Goal: Find specific page/section: Find specific page/section

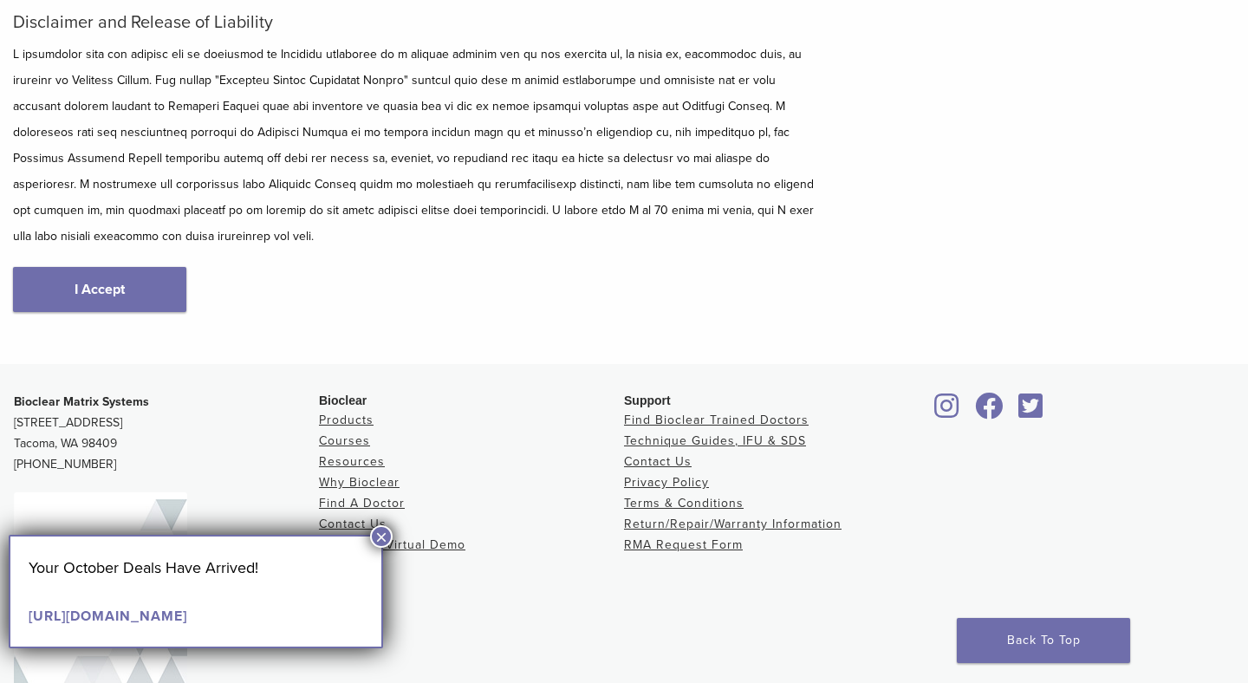
scroll to position [276, 0]
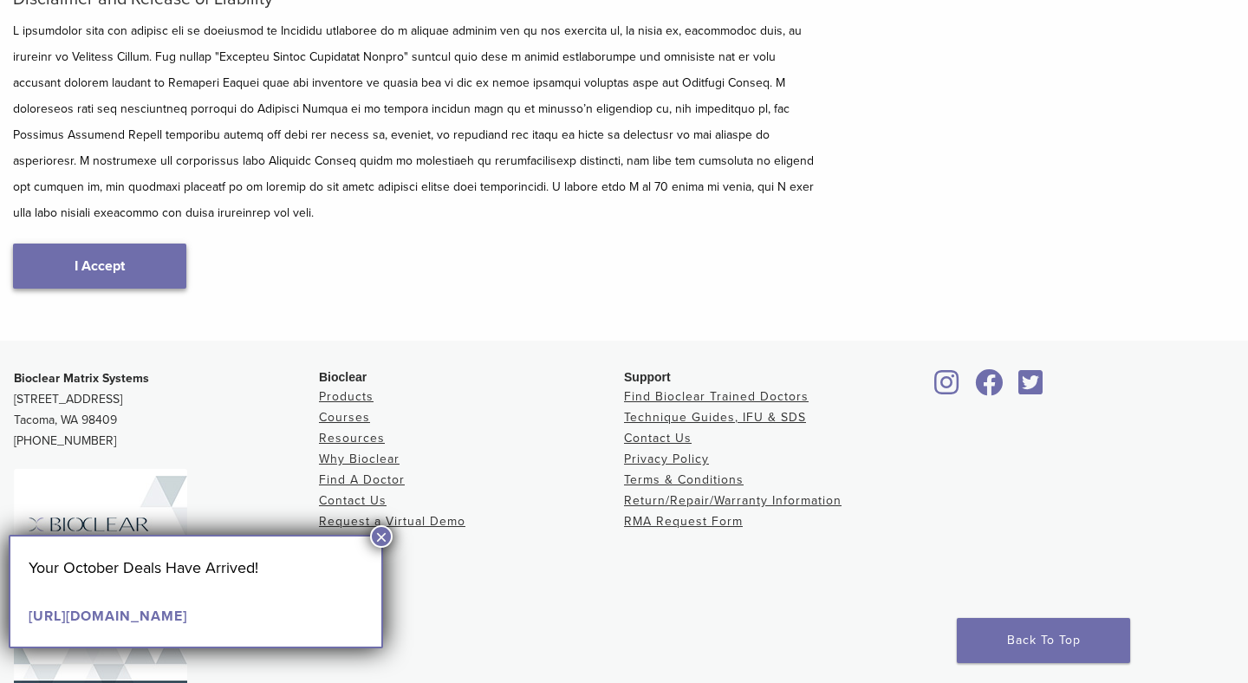
click at [147, 250] on link "I Accept" at bounding box center [99, 265] width 173 height 45
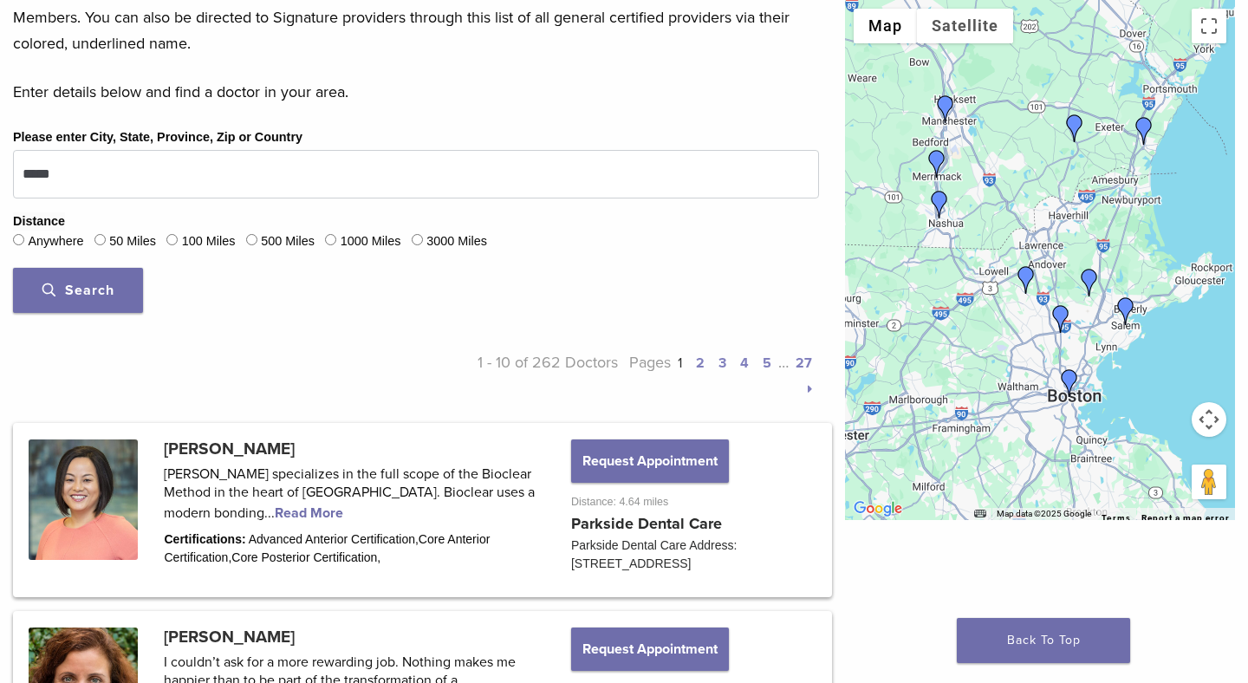
scroll to position [568, 0]
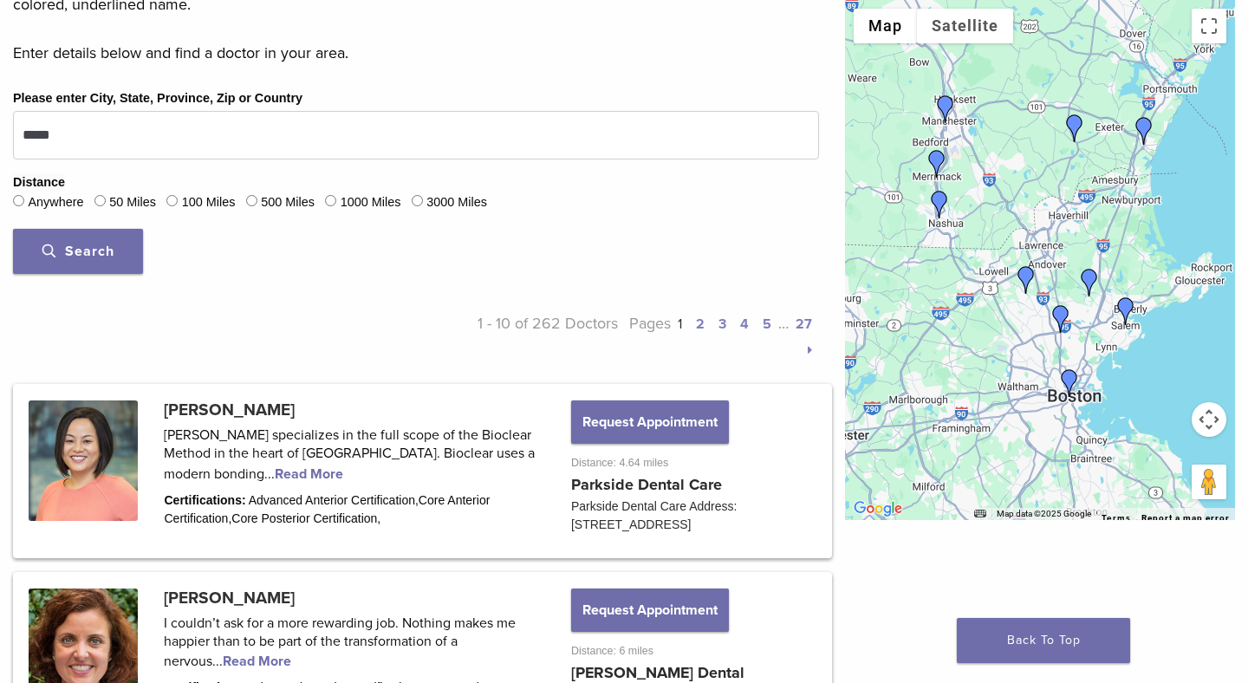
click at [1185, 346] on div at bounding box center [1040, 260] width 390 height 520
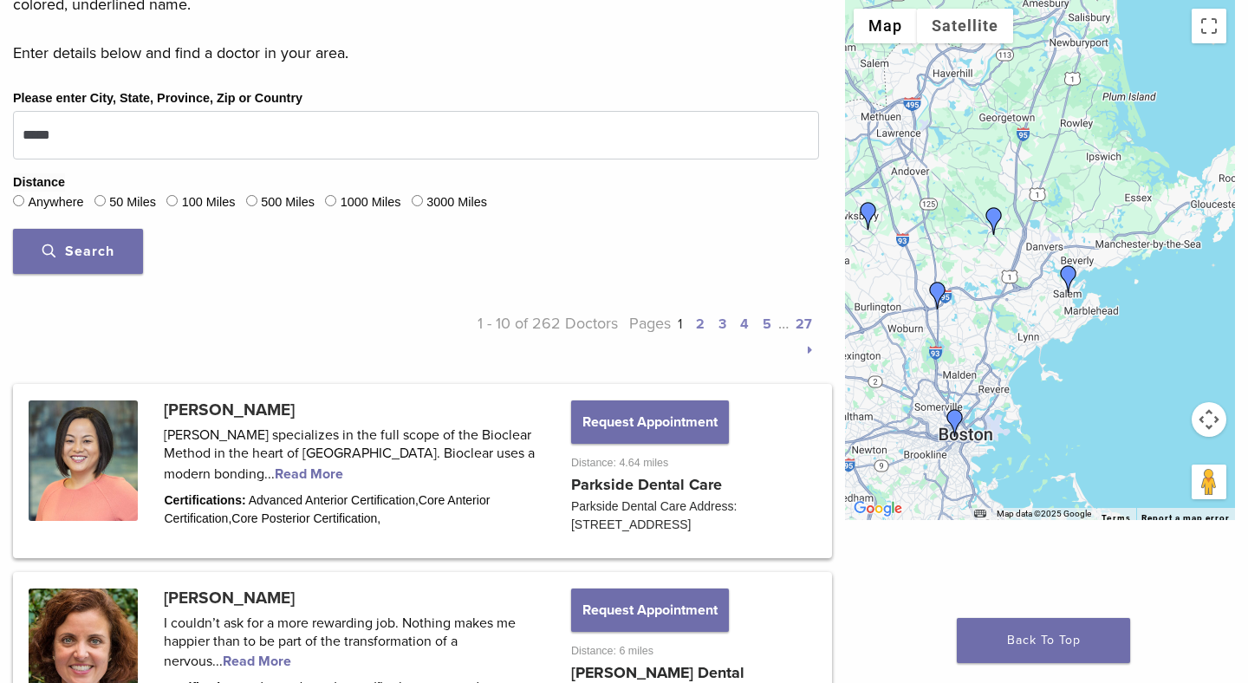
drag, startPoint x: 1069, startPoint y: 380, endPoint x: 1115, endPoint y: 314, distance: 80.3
click at [1115, 314] on div at bounding box center [1040, 260] width 390 height 520
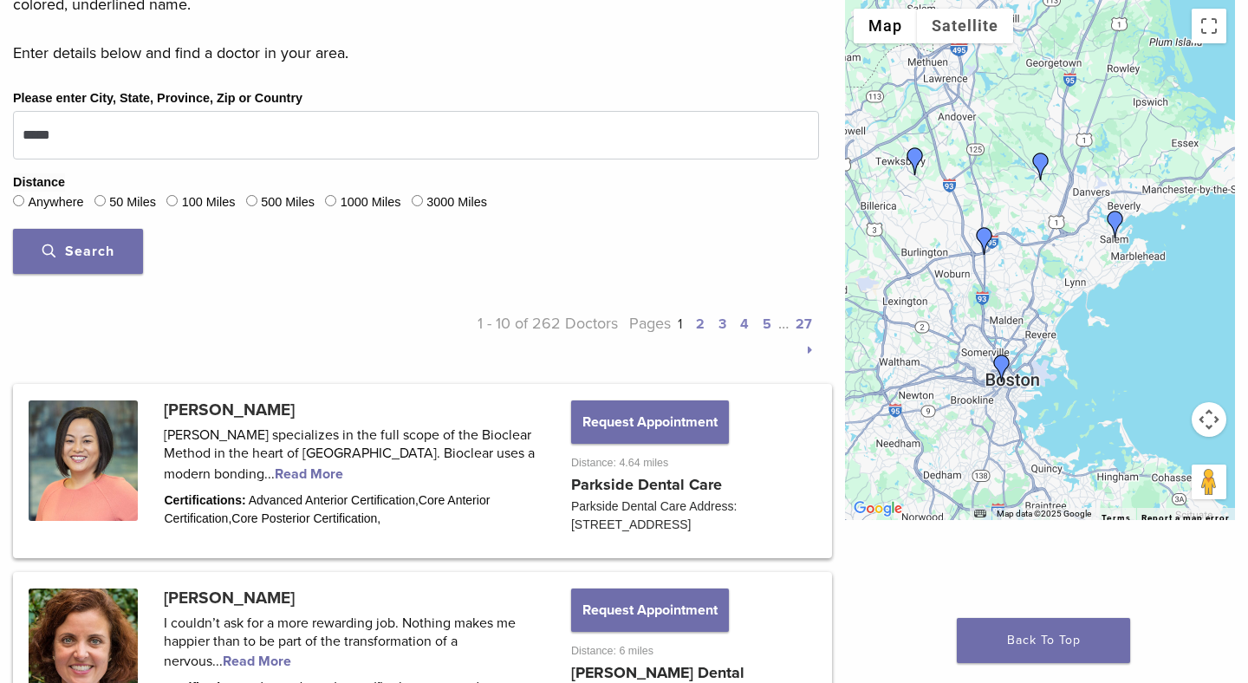
click at [1003, 367] on img "Dr. Kristen Dority" at bounding box center [1002, 368] width 28 height 28
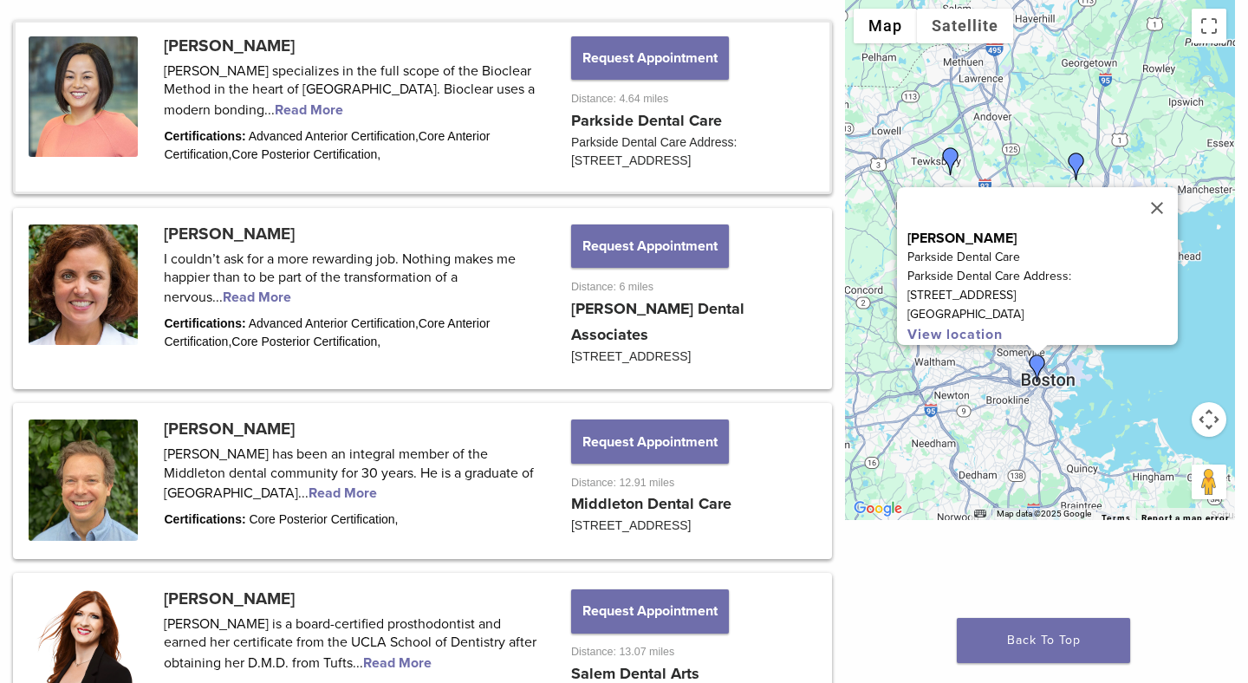
scroll to position [951, 0]
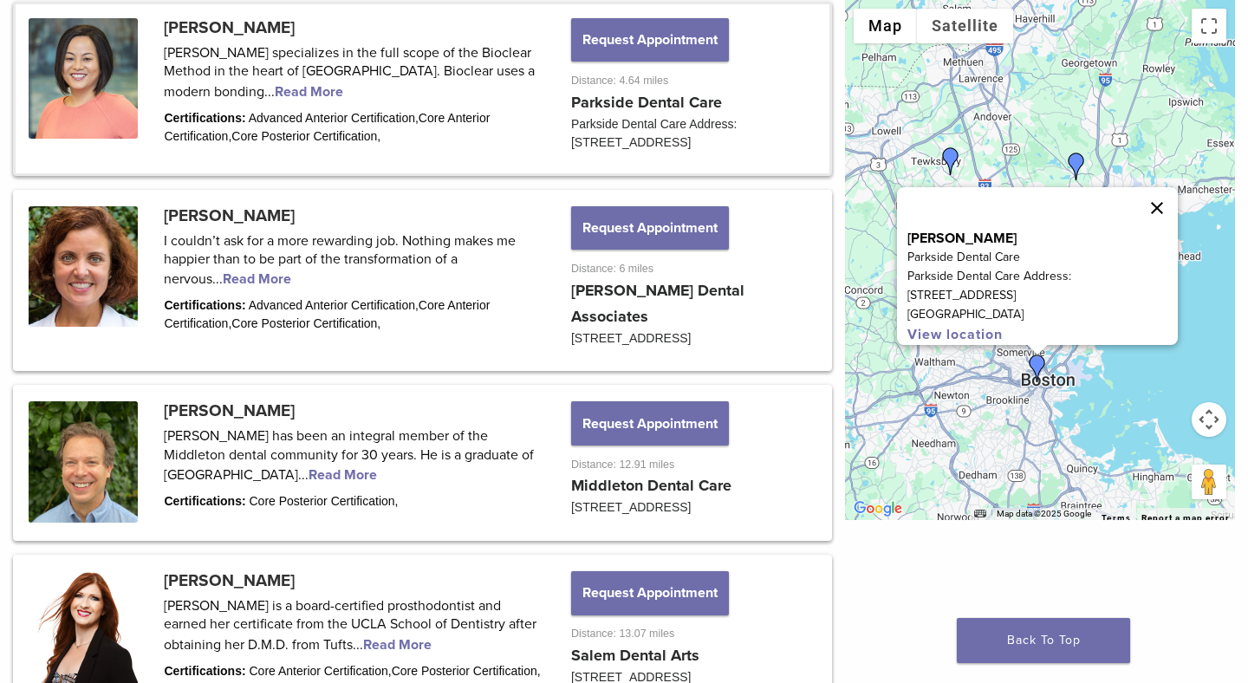
click at [1146, 197] on button "Close" at bounding box center [1157, 208] width 42 height 42
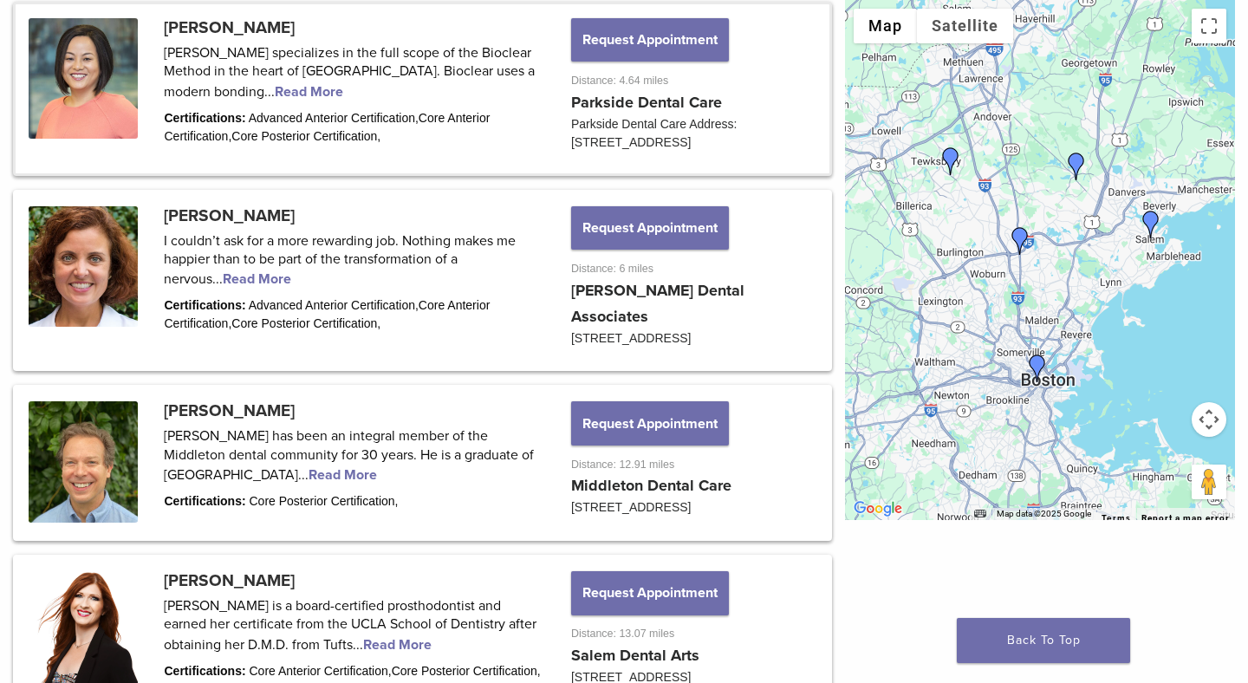
click at [1017, 242] on img "Dr. Cara Lund" at bounding box center [1020, 241] width 28 height 28
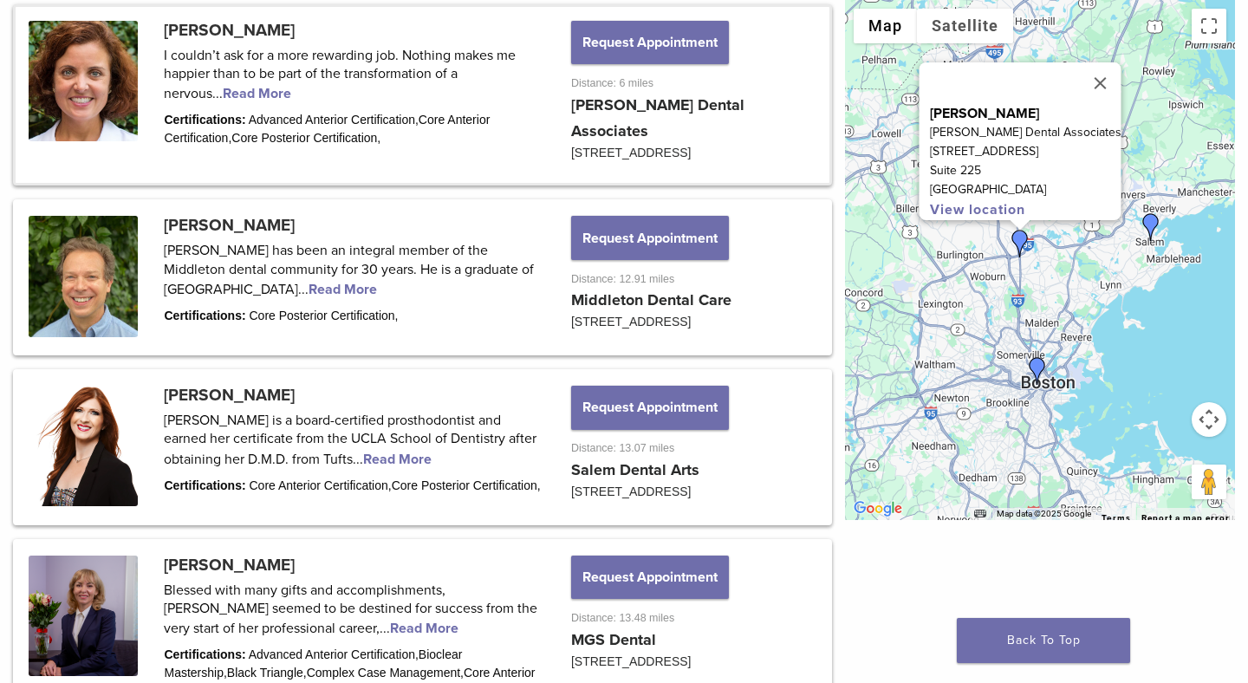
scroll to position [1139, 0]
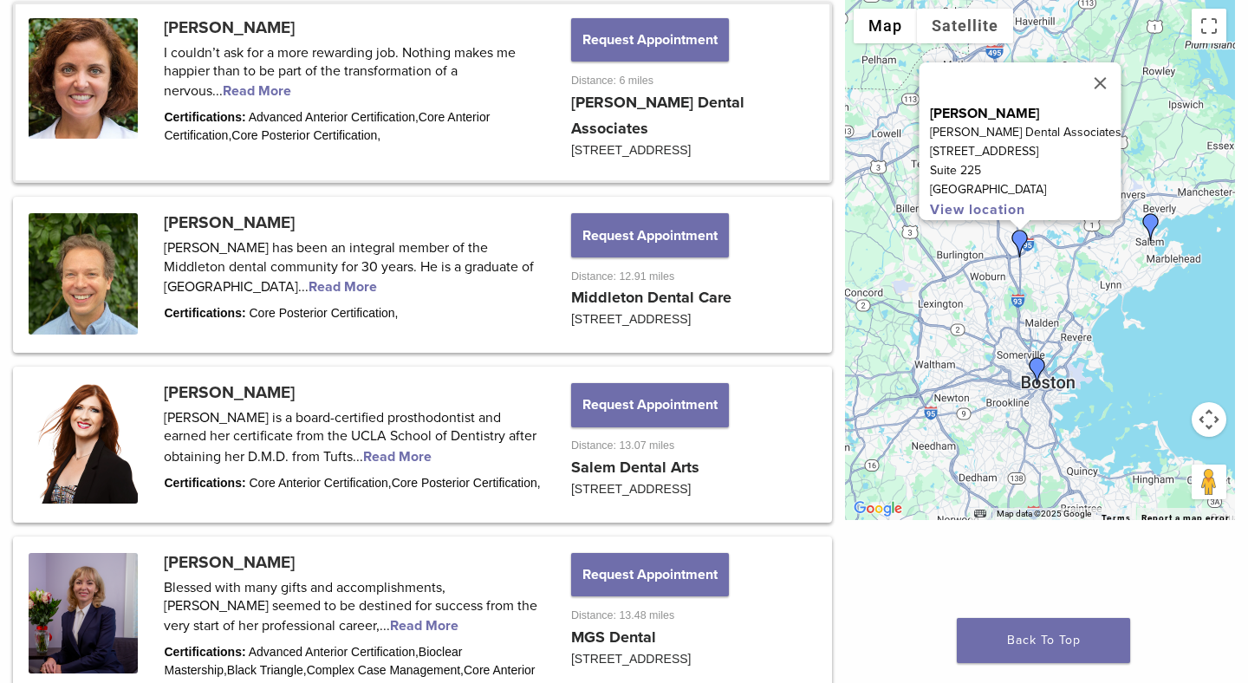
click at [1078, 123] on p "[PERSON_NAME] Dental Associates" at bounding box center [1026, 132] width 192 height 19
copy p "[PERSON_NAME] Dental Associates"
click at [1148, 231] on img "Dr. Pamela Maragliano-Muniz" at bounding box center [1151, 227] width 28 height 28
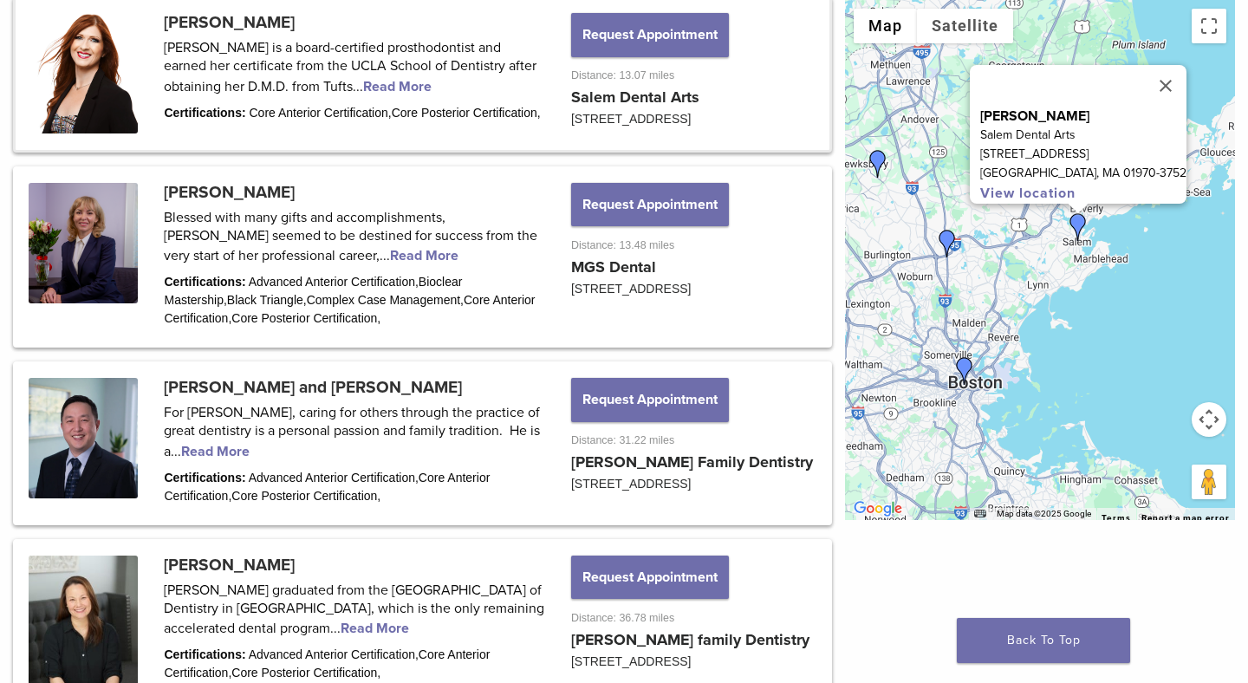
scroll to position [1514, 0]
